Goal: Task Accomplishment & Management: Manage account settings

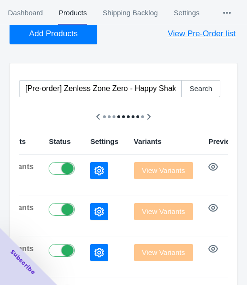
scroll to position [95, 0]
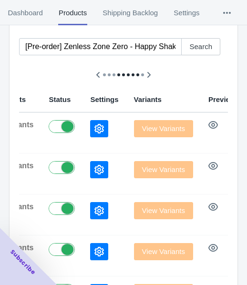
click at [94, 133] on icon "button" at bounding box center [99, 129] width 10 height 10
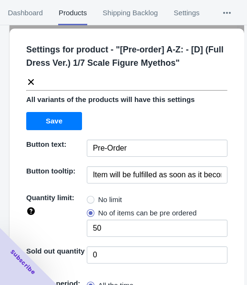
drag, startPoint x: 86, startPoint y: 196, endPoint x: 116, endPoint y: 156, distance: 50.3
click at [87, 196] on span at bounding box center [91, 200] width 8 height 8
click at [89, 197] on input "No limit" at bounding box center [89, 197] width 0 height 0
radio input "true"
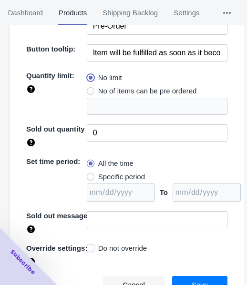
scroll to position [125, 0]
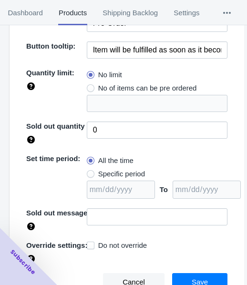
click at [114, 171] on span "Specific period" at bounding box center [121, 174] width 47 height 10
click at [90, 172] on input "Specific period" at bounding box center [89, 172] width 0 height 0
radio input "true"
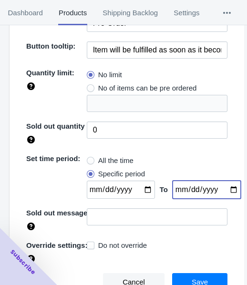
click at [223, 188] on input "date" at bounding box center [207, 190] width 68 height 18
type input "[DATE]"
click at [141, 188] on input "date" at bounding box center [121, 190] width 68 height 18
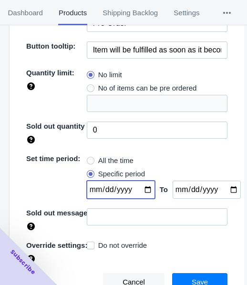
type input "[DATE]"
drag, startPoint x: 184, startPoint y: 275, endPoint x: 193, endPoint y: 276, distance: 8.6
click at [184, 275] on button "Save" at bounding box center [199, 282] width 55 height 18
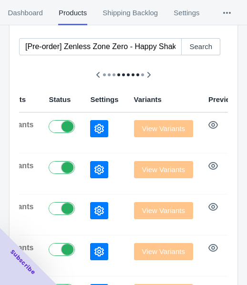
click at [53, 80] on div at bounding box center [123, 74] width 209 height 25
click at [94, 131] on icon "button" at bounding box center [99, 129] width 10 height 10
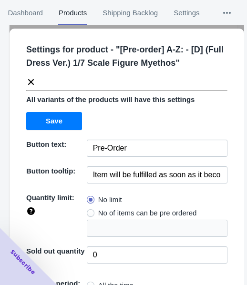
click at [28, 79] on icon at bounding box center [31, 82] width 6 height 6
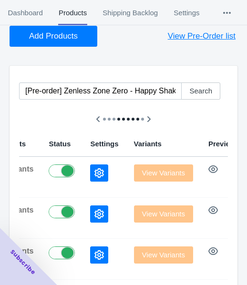
scroll to position [0, 0]
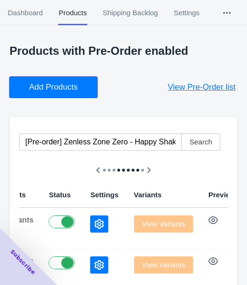
click at [61, 82] on span "Add Products" at bounding box center [53, 87] width 49 height 10
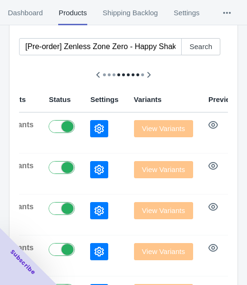
click at [90, 123] on div at bounding box center [104, 128] width 28 height 17
click at [90, 127] on button "button" at bounding box center [99, 128] width 18 height 17
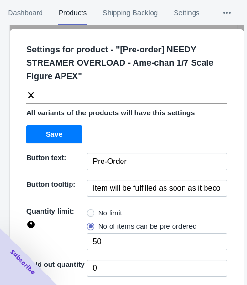
click at [108, 213] on span "No limit" at bounding box center [110, 213] width 24 height 10
click at [90, 211] on input "No limit" at bounding box center [89, 211] width 0 height 0
radio input "true"
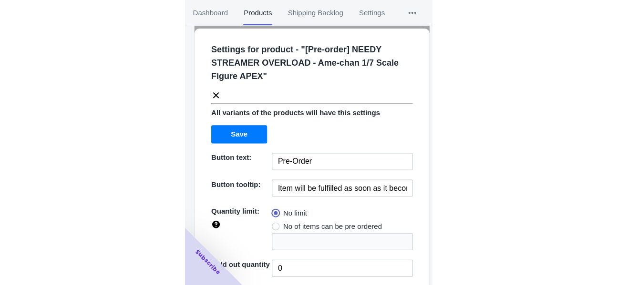
scroll to position [138, 0]
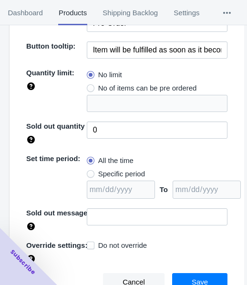
click at [111, 169] on span "Specific period" at bounding box center [121, 174] width 47 height 10
click at [90, 172] on input "Specific period" at bounding box center [89, 172] width 0 height 0
radio input "true"
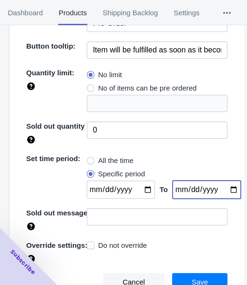
click at [223, 189] on input "date" at bounding box center [207, 190] width 68 height 18
type input "[DATE]"
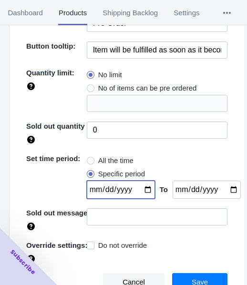
click at [141, 188] on input "date" at bounding box center [121, 190] width 68 height 18
type input "[DATE]"
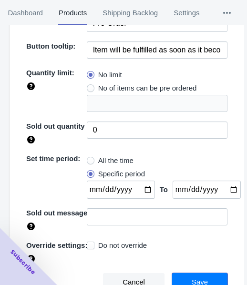
click at [176, 277] on button "Save" at bounding box center [199, 282] width 55 height 18
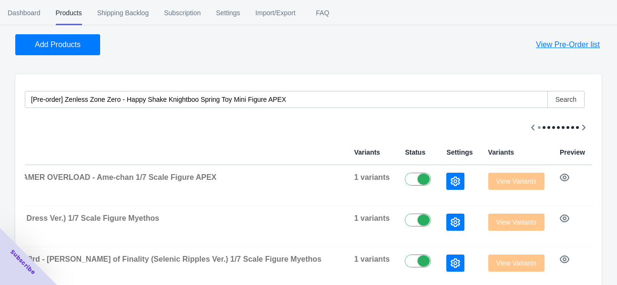
scroll to position [0, 0]
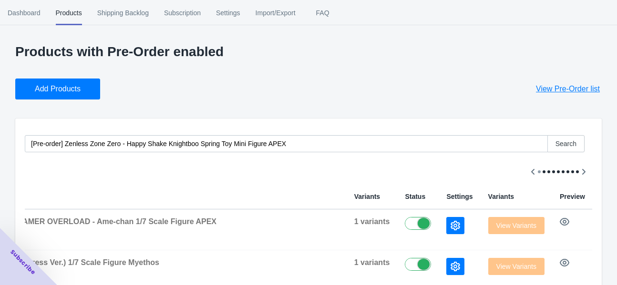
click at [76, 87] on span "Add Products" at bounding box center [58, 89] width 46 height 10
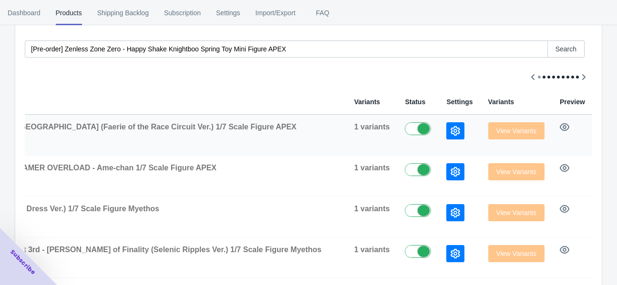
scroll to position [95, 0]
click at [246, 126] on icon "button" at bounding box center [455, 131] width 10 height 10
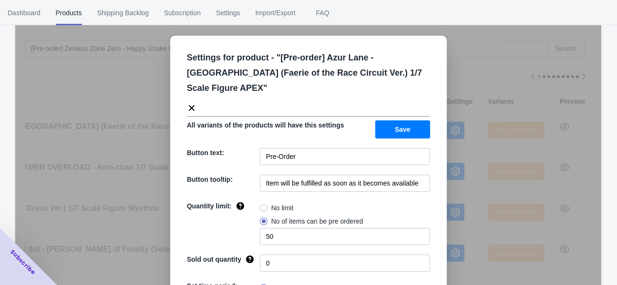
click at [246, 203] on span "No limit" at bounding box center [282, 208] width 22 height 10
click at [246, 206] on input "No limit" at bounding box center [262, 206] width 0 height 0
radio input "true"
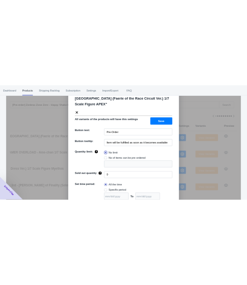
scroll to position [102, 0]
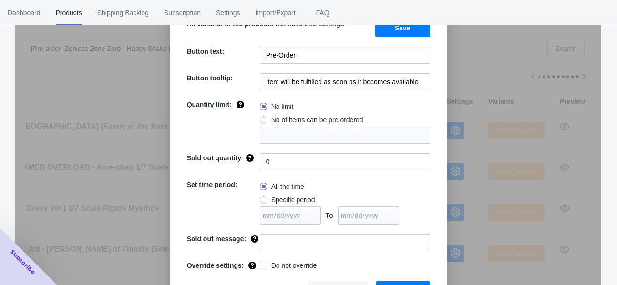
click at [246, 195] on span "Specific period" at bounding box center [293, 200] width 44 height 10
click at [246, 198] on input "Specific period" at bounding box center [262, 198] width 0 height 0
radio input "true"
click at [246, 207] on input "date" at bounding box center [368, 216] width 61 height 18
type input "[DATE]"
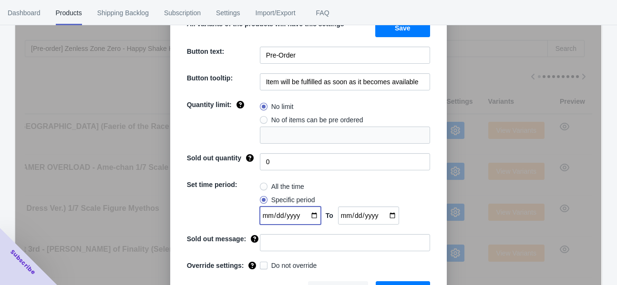
click at [246, 207] on input "date" at bounding box center [290, 216] width 61 height 18
type input "[DATE]"
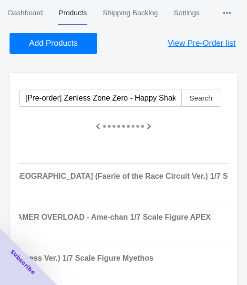
scroll to position [0, 0]
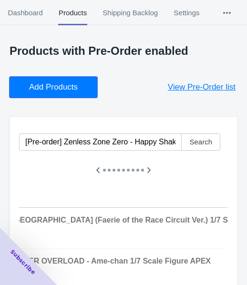
click at [72, 85] on span "Add Products" at bounding box center [53, 87] width 49 height 10
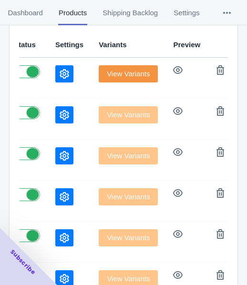
scroll to position [95, 0]
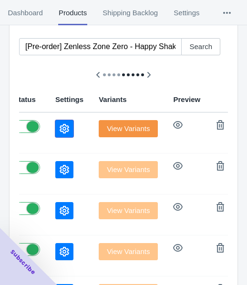
click at [60, 128] on icon "button" at bounding box center [65, 129] width 10 height 10
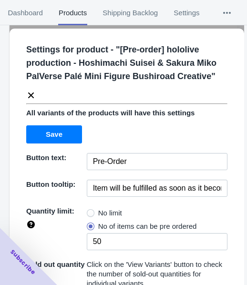
drag, startPoint x: 90, startPoint y: 210, endPoint x: 100, endPoint y: 186, distance: 25.7
click at [90, 211] on span at bounding box center [91, 213] width 8 height 8
click at [90, 211] on input "No limit" at bounding box center [89, 211] width 0 height 0
radio input "true"
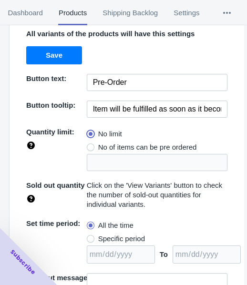
scroll to position [144, 0]
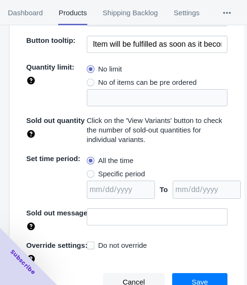
click at [114, 173] on span "Specific period" at bounding box center [121, 174] width 47 height 10
click at [90, 172] on input "Specific period" at bounding box center [89, 172] width 0 height 0
radio input "true"
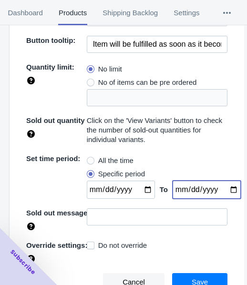
click at [221, 185] on input "date" at bounding box center [207, 190] width 68 height 18
type input "[DATE]"
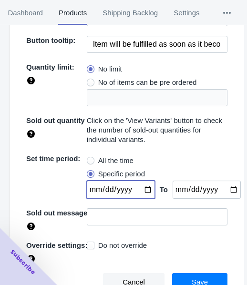
click at [142, 189] on input "date" at bounding box center [121, 190] width 68 height 18
type input "[DATE]"
click at [192, 279] on span "Save" at bounding box center [200, 282] width 16 height 8
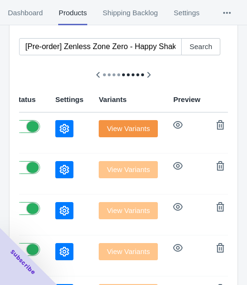
scroll to position [0, 0]
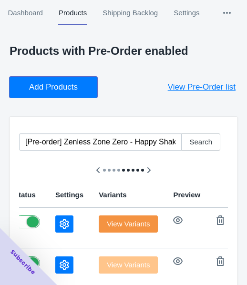
click at [69, 82] on span "Add Products" at bounding box center [53, 87] width 49 height 10
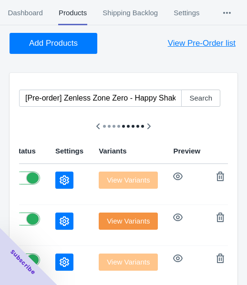
scroll to position [95, 0]
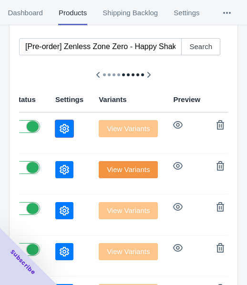
click at [60, 125] on icon "button" at bounding box center [65, 129] width 10 height 10
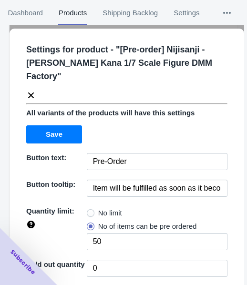
click at [110, 208] on span "No limit" at bounding box center [110, 213] width 24 height 10
click at [90, 211] on input "No limit" at bounding box center [89, 211] width 0 height 0
radio input "true"
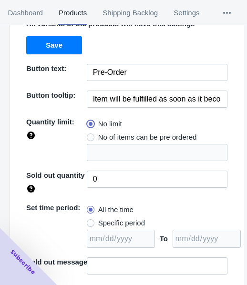
scroll to position [125, 0]
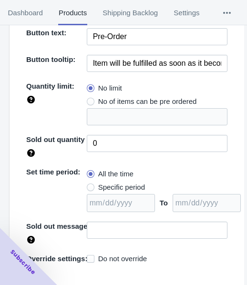
click at [111, 183] on span "Specific period" at bounding box center [121, 188] width 47 height 10
click at [90, 185] on input "Specific period" at bounding box center [89, 185] width 0 height 0
radio input "true"
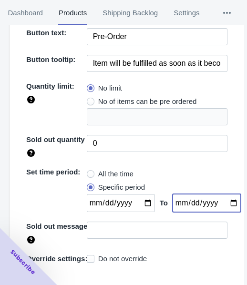
click at [221, 194] on input "date" at bounding box center [207, 203] width 68 height 18
type input "[DATE]"
click at [143, 194] on input "date" at bounding box center [121, 203] width 68 height 18
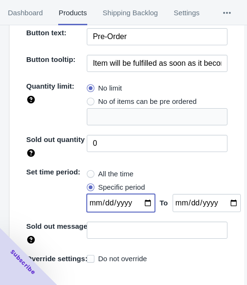
type input "[DATE]"
